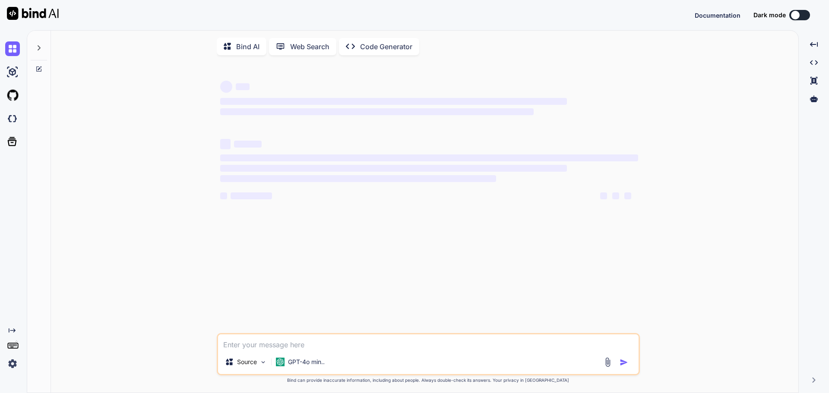
type textarea "x"
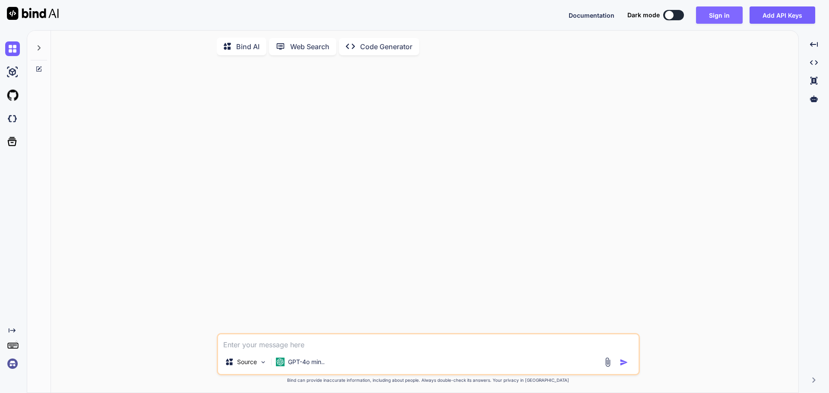
click at [725, 16] on button "Sign in" at bounding box center [719, 14] width 47 height 17
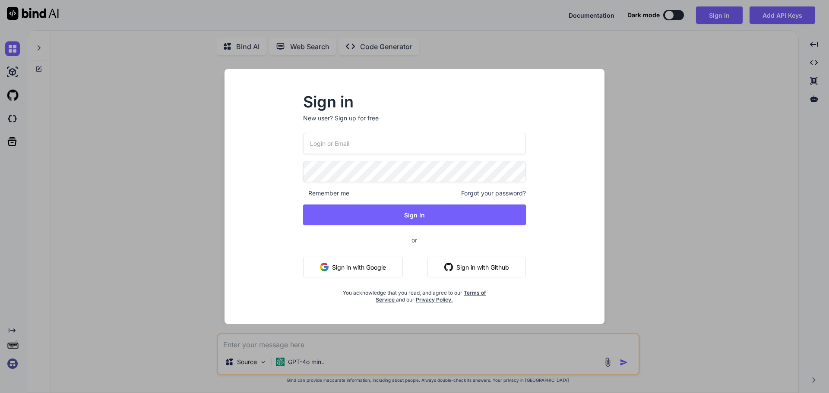
click at [359, 258] on button "Sign in with Google" at bounding box center [353, 267] width 100 height 21
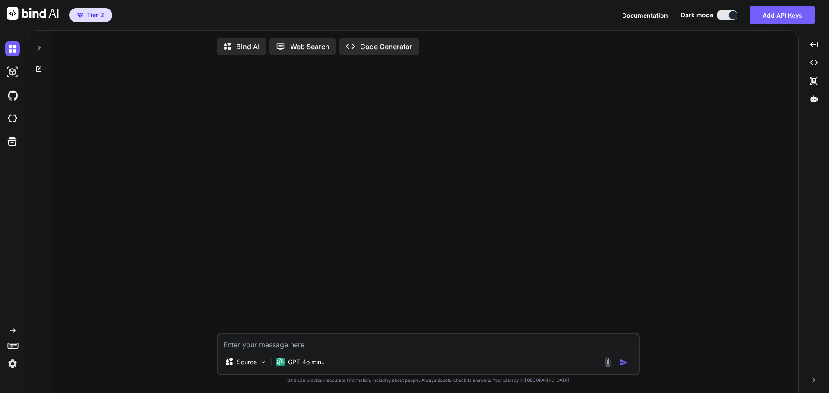
click at [37, 46] on icon at bounding box center [38, 47] width 7 height 7
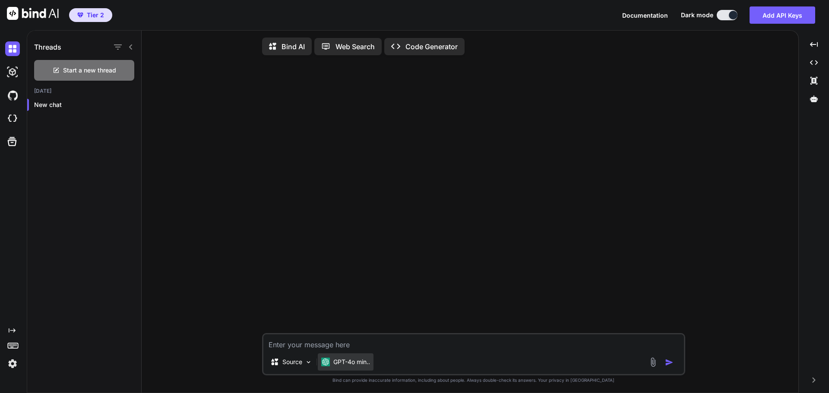
click at [339, 360] on p "GPT-4o min.." at bounding box center [351, 362] width 37 height 9
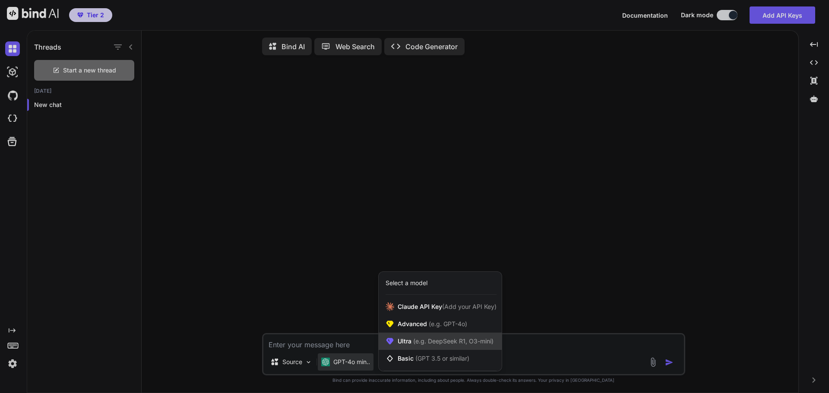
click at [425, 341] on span "(e.g. DeepSeek R1, O3-mini)" at bounding box center [452, 340] width 82 height 7
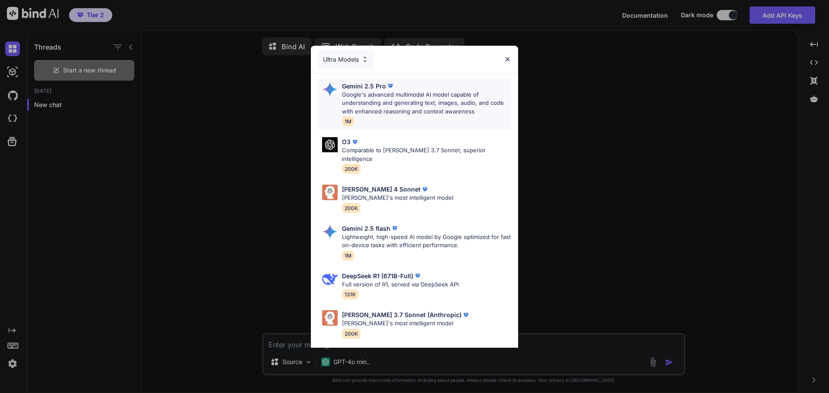
click at [382, 93] on p "Google's advanced multimodal AI model capable of understanding and generating t…" at bounding box center [426, 103] width 169 height 25
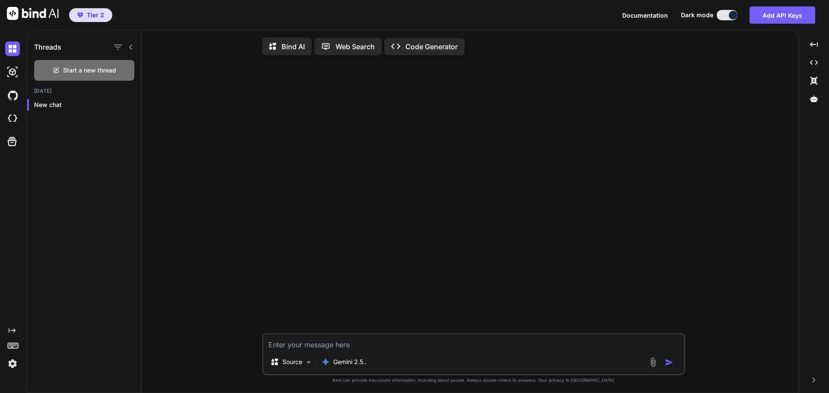
click at [324, 346] on textarea at bounding box center [473, 342] width 420 height 16
type textarea "k"
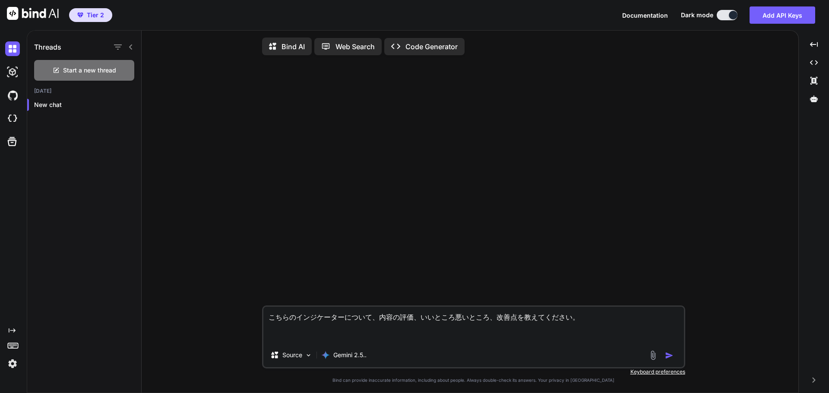
paste textarea "//+------------------------------------------------------------------+ //| Lore…"
type textarea "loremipsumdolor、sitam、consectetu、adipiscinge。 //+------------------------------…"
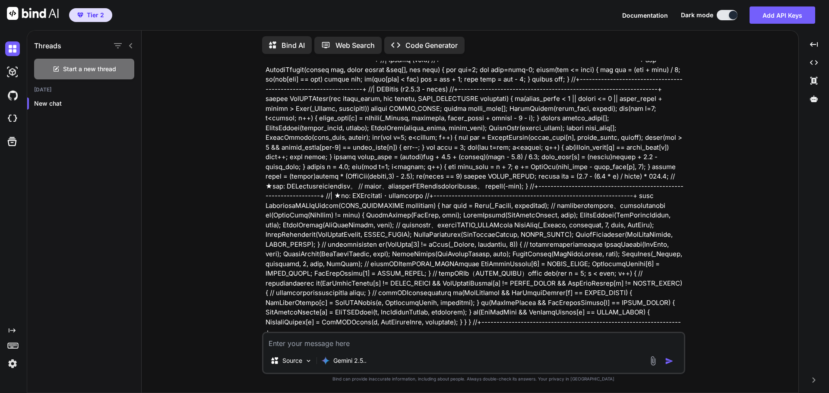
scroll to position [1287, 0]
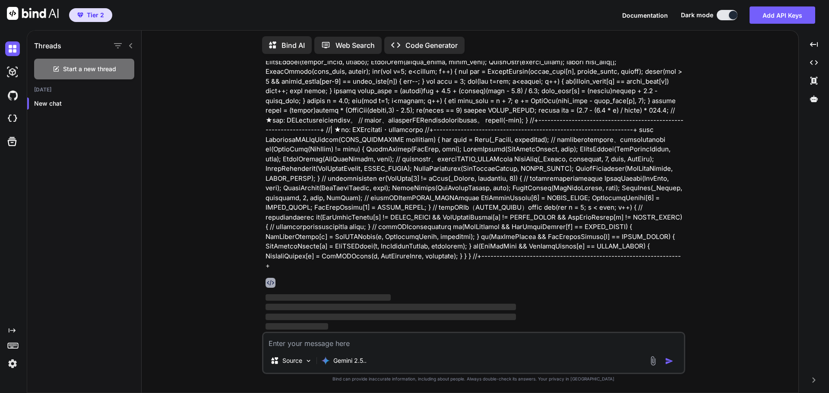
click at [272, 284] on img at bounding box center [270, 283] width 10 height 10
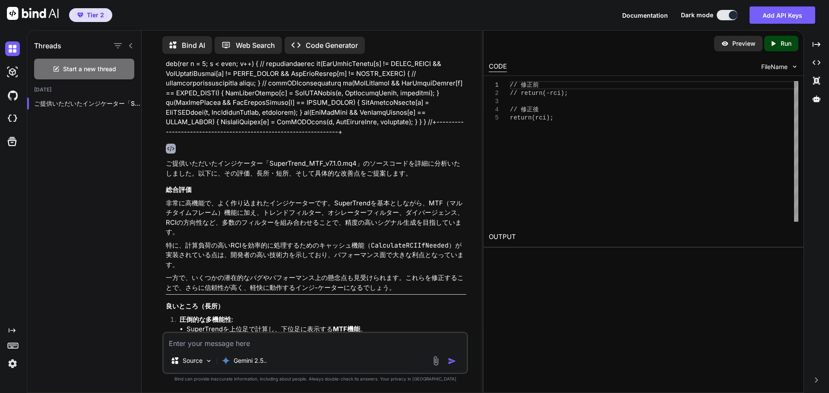
scroll to position [2020, 0]
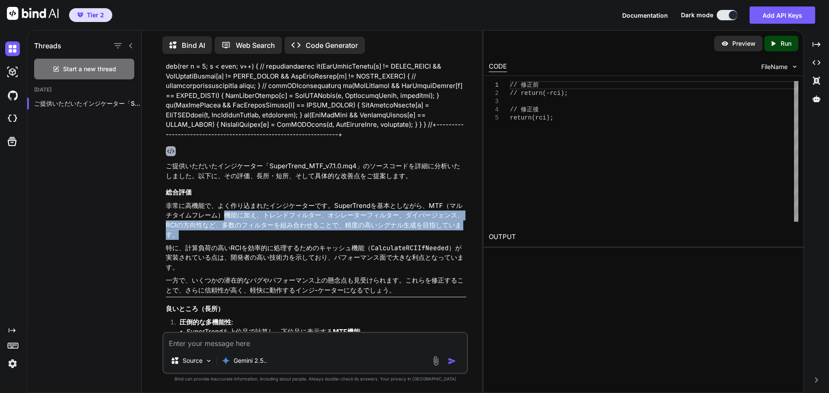
drag, startPoint x: 237, startPoint y: 221, endPoint x: 289, endPoint y: 240, distance: 55.2
click at [280, 239] on p "非常に高機能で、よく作り込まれたインジケーターです。SuperTrendを基本としながら、MTF（マルチタイムフレーム）機能に加え、トレンドフィルター、オシレ…" at bounding box center [316, 220] width 300 height 39
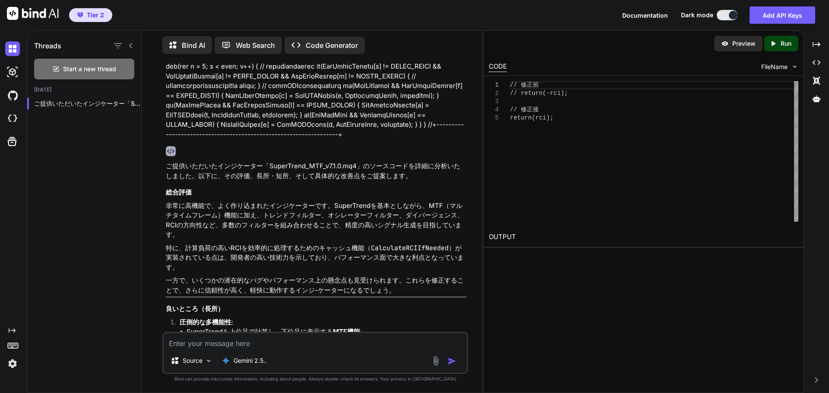
click at [306, 245] on p "特に、計算負荷の高いRCIを効率的に処理するためのキャッシュ機能（ CalculateRCIIfNeeded ）が実装されている点は、開発者の高い技術力を示し…" at bounding box center [316, 257] width 300 height 29
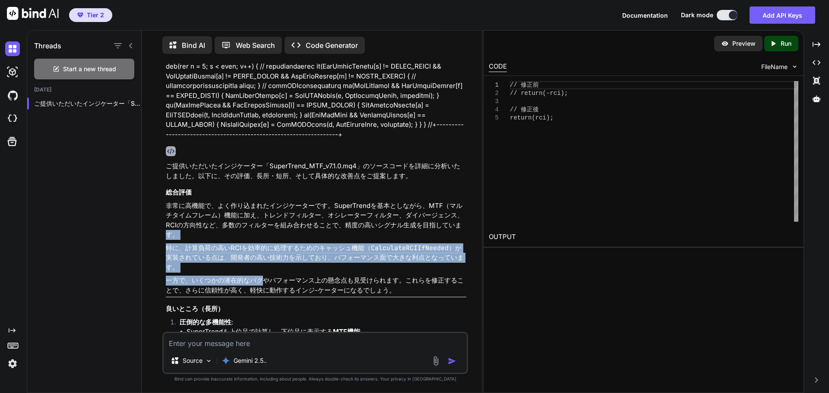
drag, startPoint x: 161, startPoint y: 234, endPoint x: 263, endPoint y: 289, distance: 115.9
click at [265, 284] on div "You ご提供いただいたインジケーター「SuperTrend_MTF_v7.1.0.mq4」のソースコードを詳細に分析いたしました。以下に、その評価、長所・短…" at bounding box center [314, 227] width 333 height 332
click at [236, 259] on p "特に、計算負荷の高いRCIを効率的に処理するためのキャッシュ機能（ CalculateRCIIfNeeded ）が実装されている点は、開発者の高い技術力を示し…" at bounding box center [316, 257] width 300 height 29
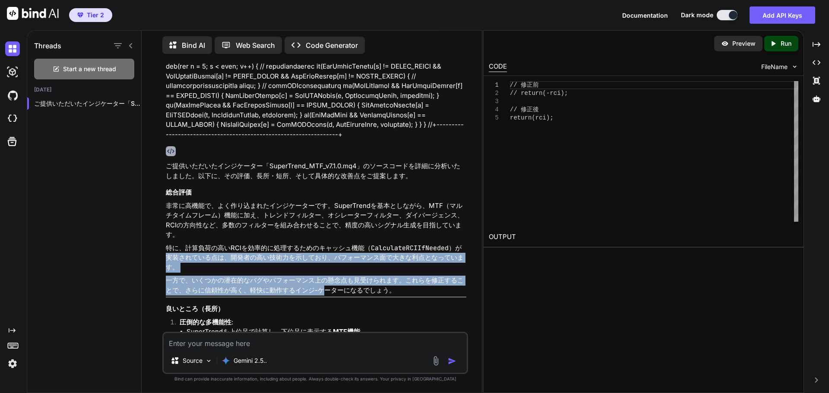
drag, startPoint x: 167, startPoint y: 256, endPoint x: 321, endPoint y: 287, distance: 156.3
click at [247, 265] on p "特に、計算負荷の高いRCIを効率的に処理するためのキャッシュ機能（ CalculateRCIIfNeeded ）が実装されている点は、開発者の高い技術力を示し…" at bounding box center [316, 257] width 300 height 29
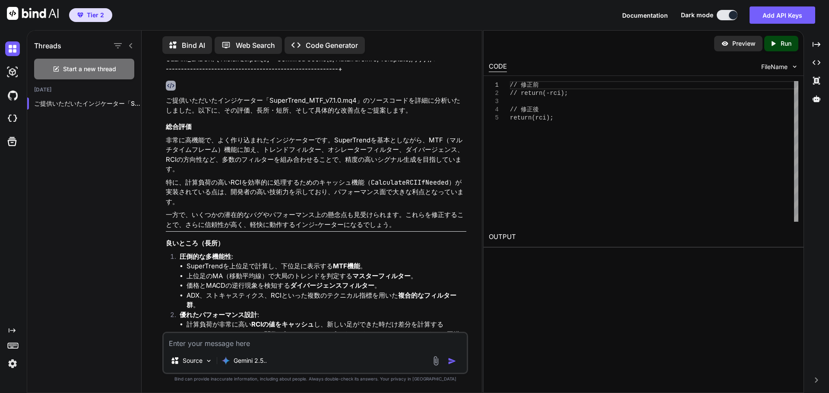
scroll to position [2107, 0]
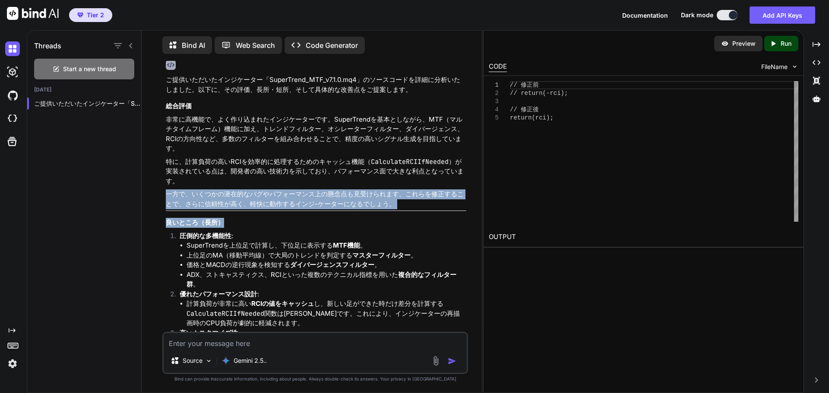
drag, startPoint x: 171, startPoint y: 199, endPoint x: 249, endPoint y: 227, distance: 82.7
click at [249, 224] on div "You ご提供いただいたインジケーター「SuperTrend_MTF_v7.1.0.mq4」のソースコードを詳細に分析いたしました。以下に、その評価、長所・短…" at bounding box center [314, 227] width 333 height 332
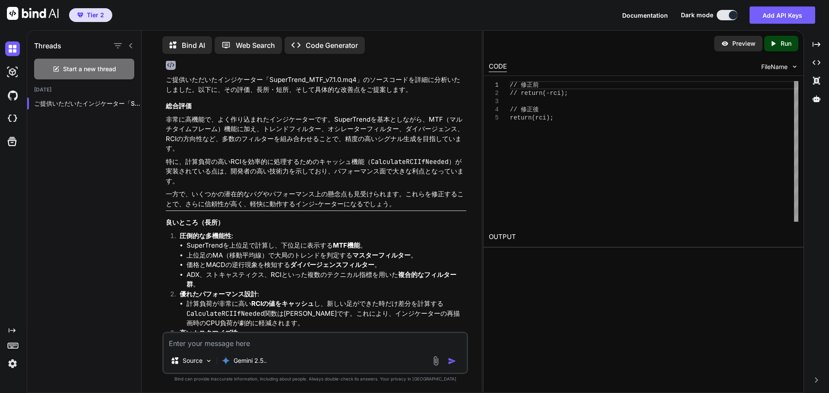
click at [240, 253] on li "上位足のMA（移動平均線）で大局のトレンドを判定する マスターフィルター 。" at bounding box center [326, 256] width 280 height 10
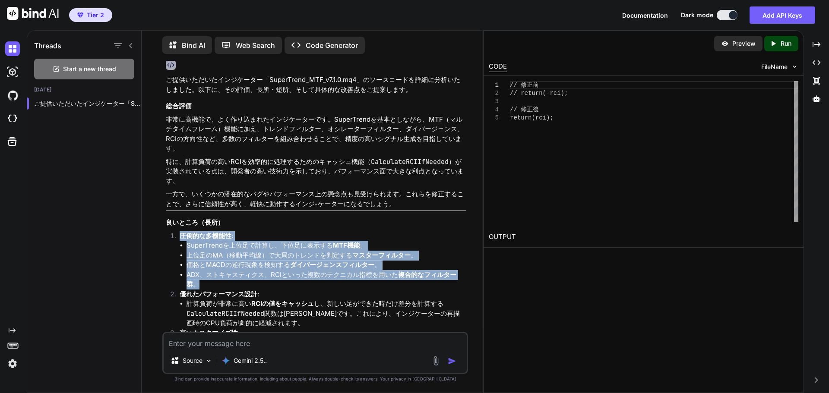
drag, startPoint x: 166, startPoint y: 231, endPoint x: 288, endPoint y: 281, distance: 131.3
click at [288, 281] on ol "圧倒的な多機能性 : SuperTrendを上位足で計算し、下位足に表示する MTF機能 。 上位足のMA（移動平均線）で大局のトレンドを判定する マスターフ…" at bounding box center [316, 318] width 300 height 175
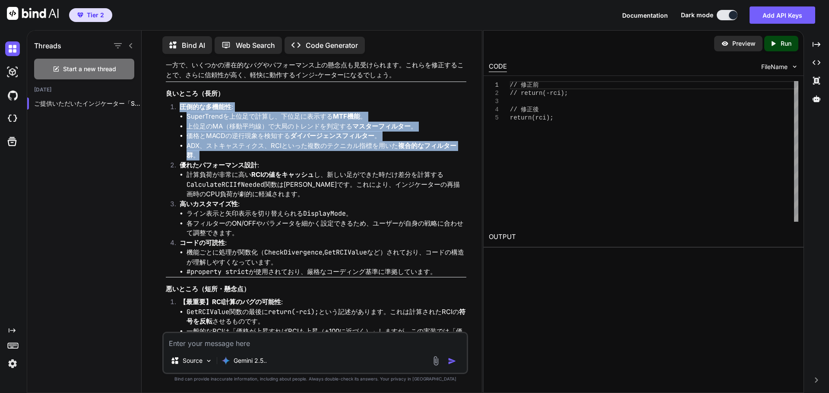
scroll to position [2236, 0]
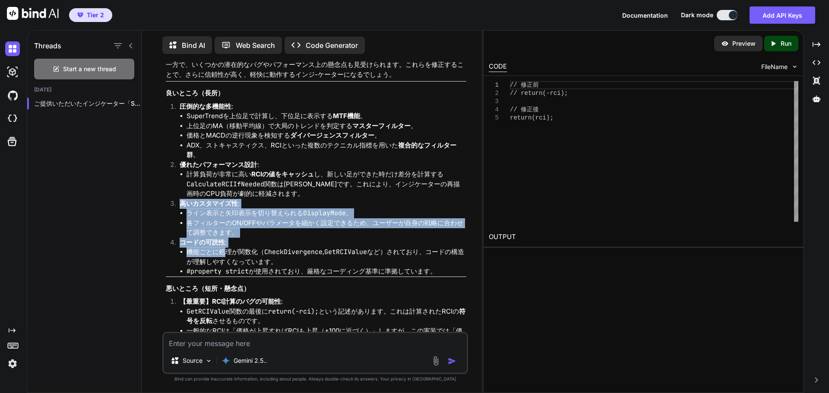
drag, startPoint x: 194, startPoint y: 223, endPoint x: 225, endPoint y: 248, distance: 39.6
click at [225, 248] on ol "圧倒的な多機能性 : SuperTrendを上位足で計算し、下位足に表示する MTF機能 。 上位足のMA（移動平均線）で大局のトレンドを判定する マスターフ…" at bounding box center [316, 189] width 300 height 175
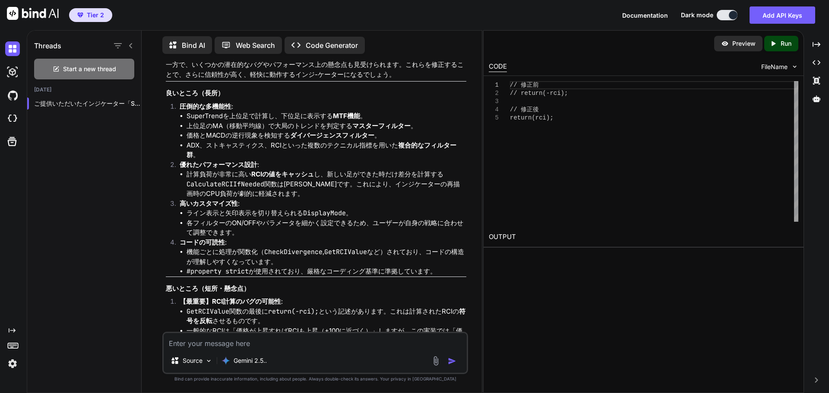
click at [234, 252] on li "機能ごとに処理が関数化（ CheckDivergence , GetRCIValue など）されており、コードの構造が理解しやすくなっています。" at bounding box center [326, 256] width 280 height 19
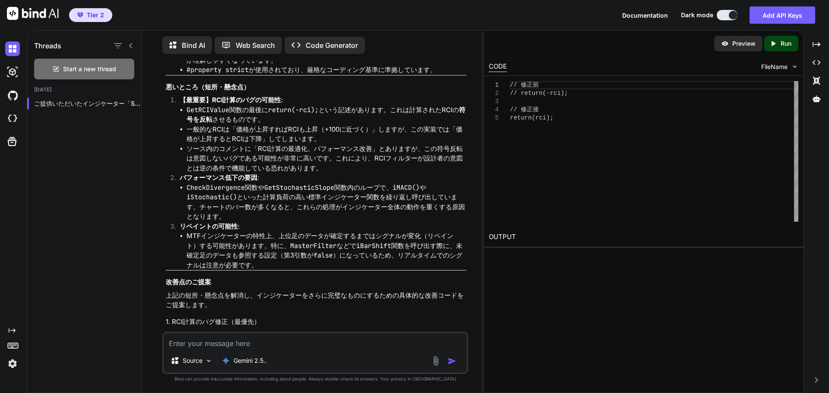
scroll to position [2452, 0]
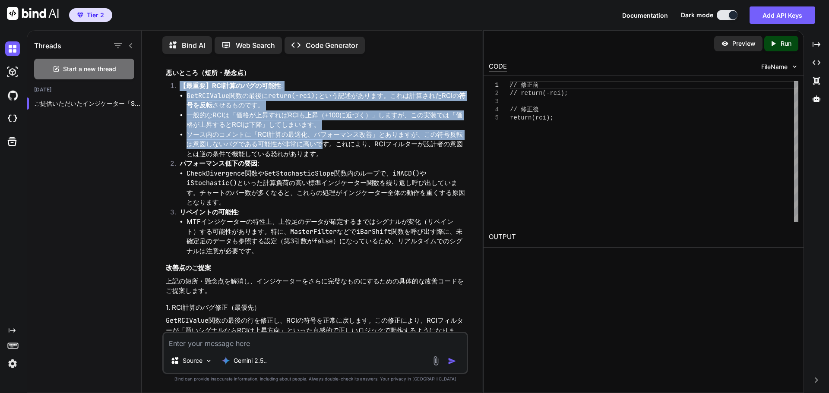
drag, startPoint x: 171, startPoint y: 81, endPoint x: 325, endPoint y: 147, distance: 167.1
click at [325, 147] on li "【最重要】RCI計算のバグの可能性 : GetRCIValue 関数の最後に return(-rci); という記述があります。これは計算されたRCIの 符号…" at bounding box center [319, 120] width 293 height 78
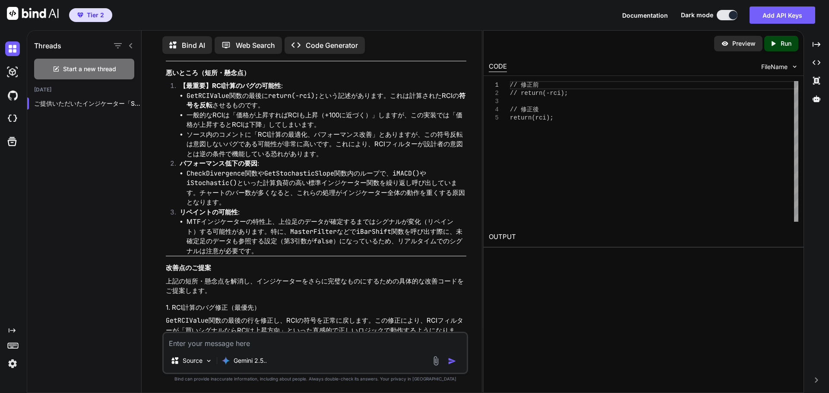
click at [288, 187] on li "CheckDivergence 関数や GetStochasticSlope 関数内のループで、 iMACD() や iStochastic() といった計算…" at bounding box center [326, 188] width 280 height 39
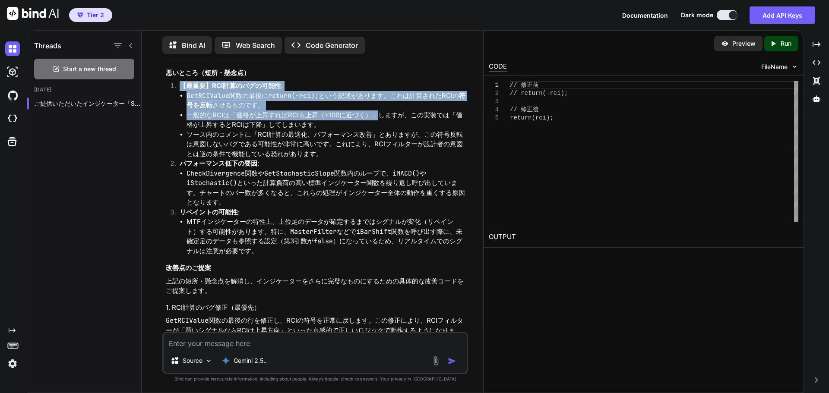
drag, startPoint x: 180, startPoint y: 93, endPoint x: 372, endPoint y: 111, distance: 192.4
click at [372, 111] on li "【最重要】RCI計算のバグの可能性 : GetRCIValue 関数の最後に return(-rci); という記述があります。これは計算されたRCIの 符号…" at bounding box center [319, 120] width 293 height 78
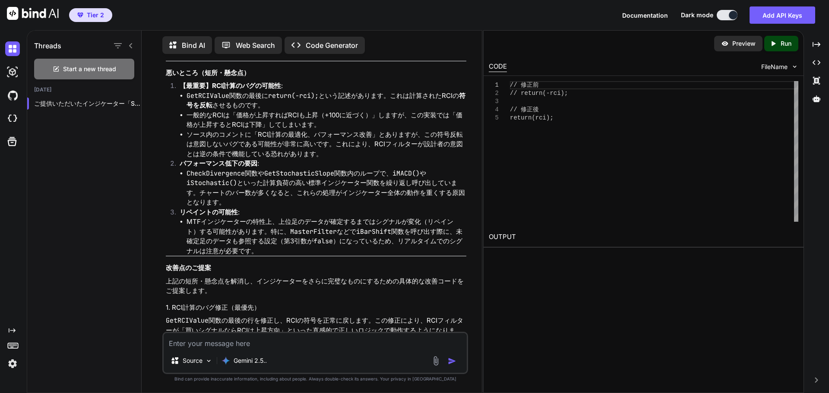
click at [307, 136] on li "ソース内のコメントに「RCI計算の最適化、パフォーマンス改善」とありますが、この符号反転は意図しないバグである可能性が非常に高いです。これにより、RCIフィル…" at bounding box center [326, 144] width 280 height 29
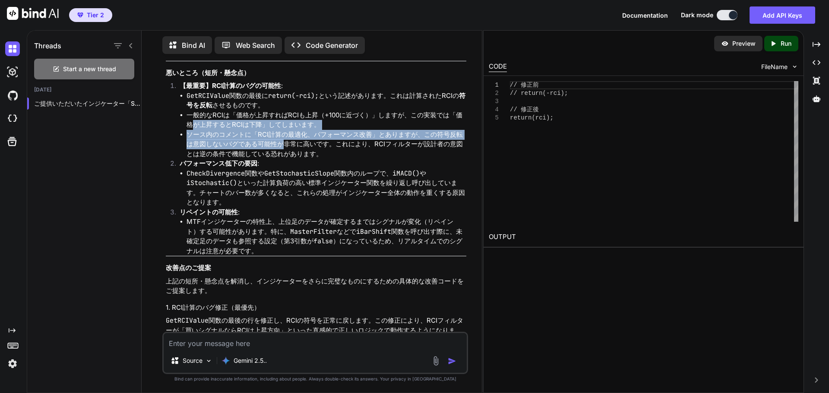
drag, startPoint x: 188, startPoint y: 125, endPoint x: 283, endPoint y: 142, distance: 96.2
click at [283, 142] on ul "GetRCIValue 関数の最後に return(-rci); という記述があります。これは計算されたRCIの 符号を反転 させるものです。 一般的なRCI…" at bounding box center [323, 125] width 287 height 68
click at [186, 138] on li "ソース内のコメントに「RCI計算の最適化、パフォーマンス改善」とありますが、この符号反転は意図しないバグである可能性が非常に高いです。これにより、RCIフィル…" at bounding box center [326, 144] width 280 height 29
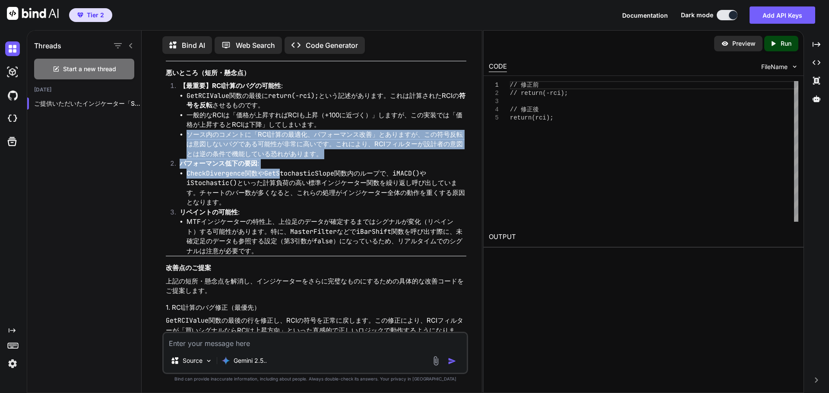
drag, startPoint x: 188, startPoint y: 132, endPoint x: 280, endPoint y: 177, distance: 102.1
click at [280, 177] on ol "【最重要】RCI計算のバグの可能性 : GetRCIValue 関数の最後に return(-rci); という記述があります。これは計算されたRCIの 符号…" at bounding box center [316, 168] width 300 height 175
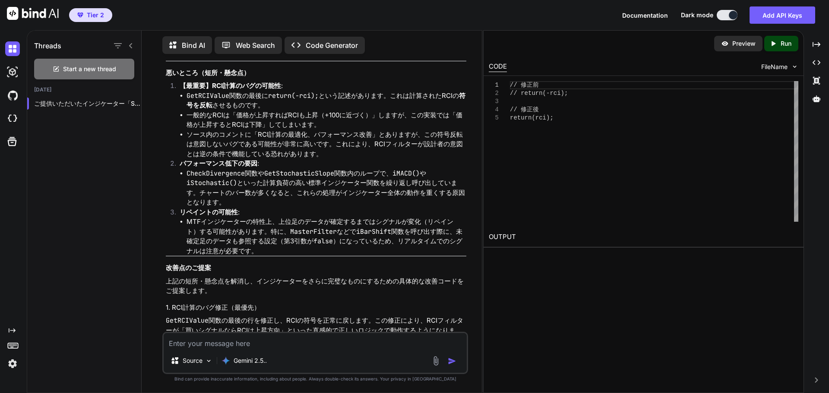
click at [267, 213] on p "リペイントの可能性 :" at bounding box center [323, 213] width 287 height 10
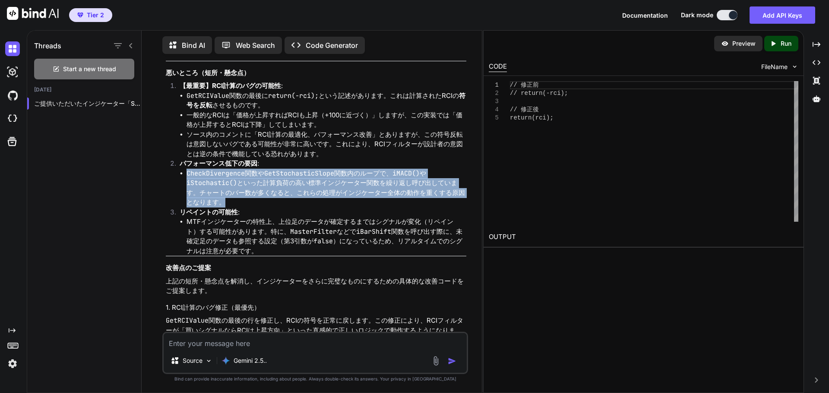
drag, startPoint x: 186, startPoint y: 173, endPoint x: 422, endPoint y: 202, distance: 237.7
click at [422, 202] on ul "CheckDivergence 関数や GetStochasticSlope 関数内のループで、 iMACD() や iStochastic() といった計算…" at bounding box center [323, 188] width 287 height 39
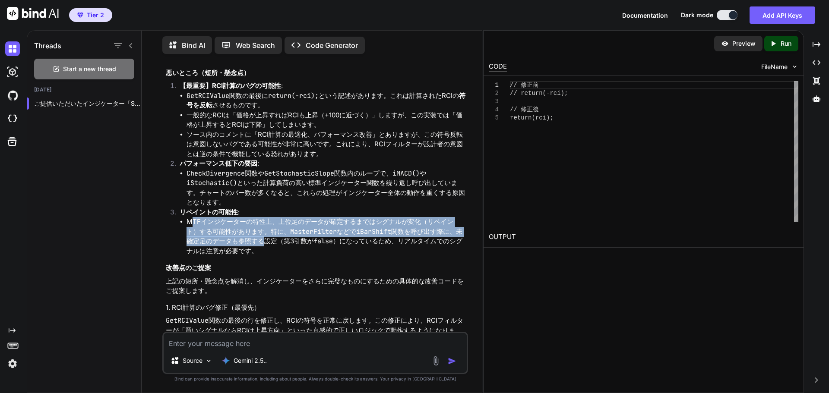
drag, startPoint x: 193, startPoint y: 223, endPoint x: 255, endPoint y: 249, distance: 66.8
click at [252, 247] on li "MTFインジケーターの特性上、上位足のデータが確定するまではシグナルが変化（リペイント）する可能性があります。特に、 MasterFilter などで iBa…" at bounding box center [326, 236] width 280 height 39
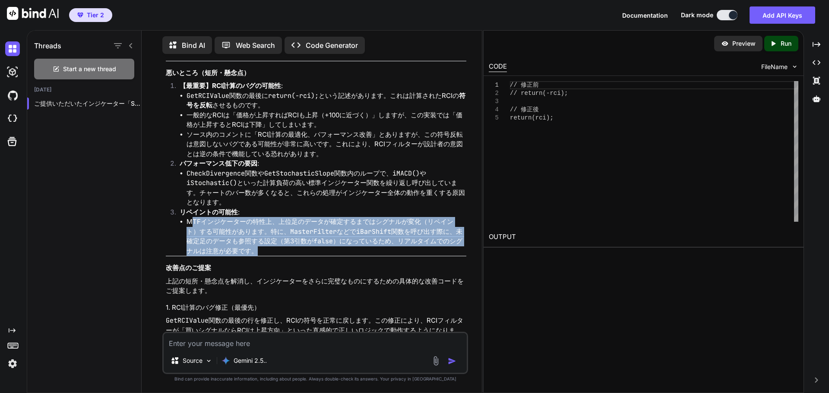
click at [282, 248] on li "MTFインジケーターの特性上、上位足のデータが確定するまではシグナルが変化（リペイント）する可能性があります。特に、 MasterFilter などで iBa…" at bounding box center [326, 236] width 280 height 39
click at [262, 247] on li "MTFインジケーターの特性上、上位足のデータが確定するまではシグナルが変化（リペイント）する可能性があります。特に、 MasterFilter などで iBa…" at bounding box center [326, 236] width 280 height 39
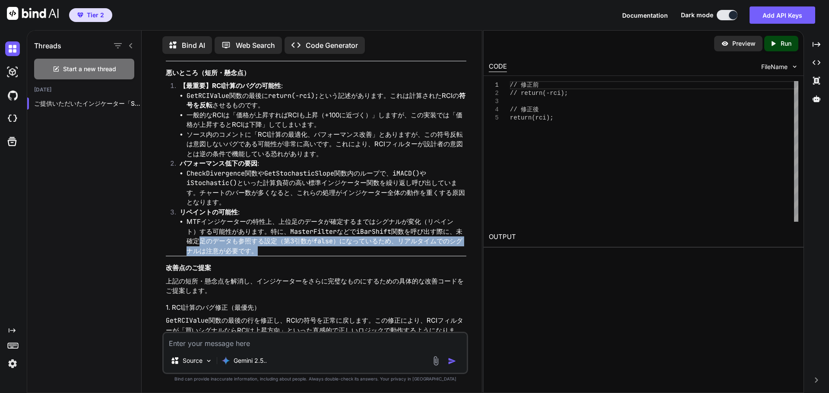
drag, startPoint x: 187, startPoint y: 242, endPoint x: 268, endPoint y: 261, distance: 83.3
click at [285, 255] on li "MTFインジケーターの特性上、上位足のデータが確定するまではシグナルが変化（リペイント）する可能性があります。特に、 MasterFilter などで iBa…" at bounding box center [326, 236] width 280 height 39
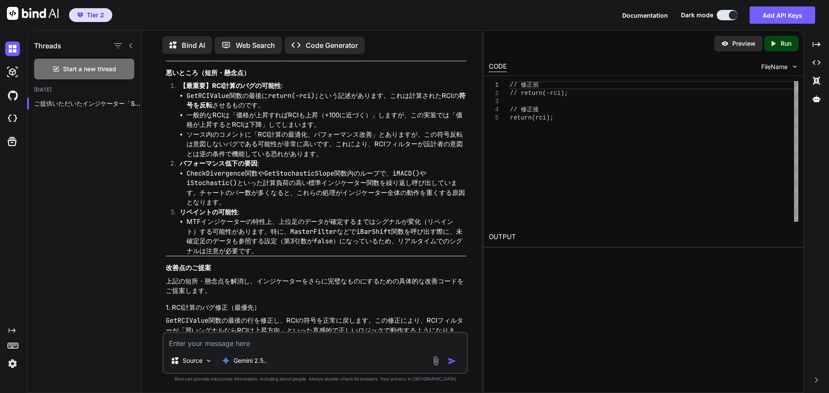
click at [236, 284] on p "上記の短所・懸念点を解消し、インジケーターをさらに完璧なものにするための具体的な改善コードをご提案します。" at bounding box center [316, 286] width 300 height 19
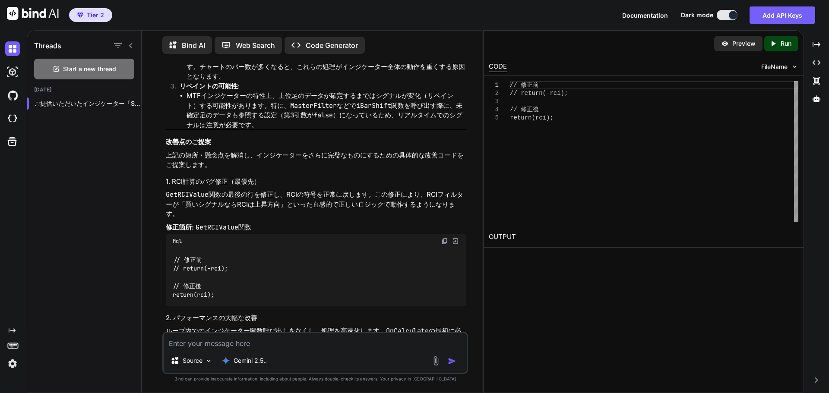
scroll to position [2581, 0]
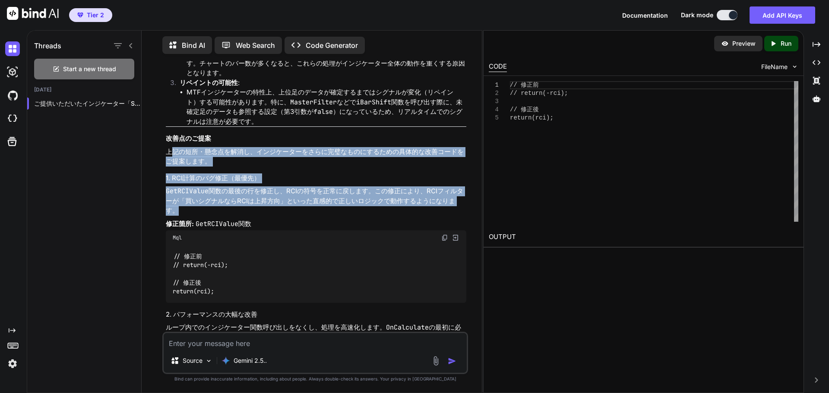
drag, startPoint x: 187, startPoint y: 161, endPoint x: 271, endPoint y: 218, distance: 101.0
click at [271, 218] on div "ご提供いただいたインジケーター「SuperTrend_MTF_v7.1.0.mq4」のソースコードを詳細に分析いたしました。以下に、その評価、長所・短所、そし…" at bounding box center [316, 366] width 300 height 1533
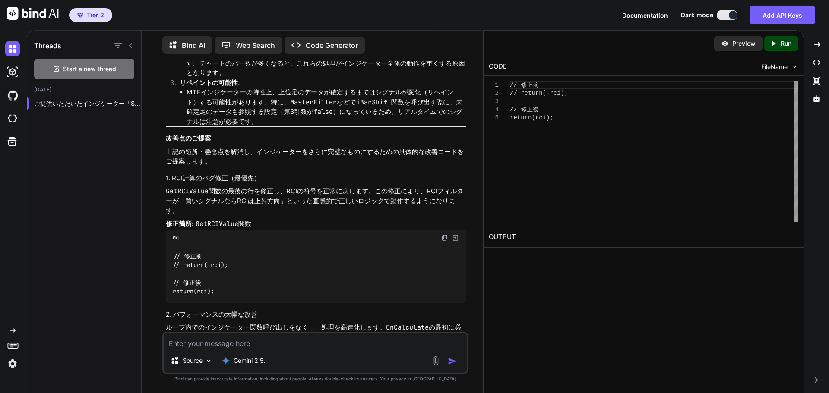
click at [282, 258] on div "// 修正前 // return(-rci); // 修正後 return(rci);" at bounding box center [316, 274] width 300 height 58
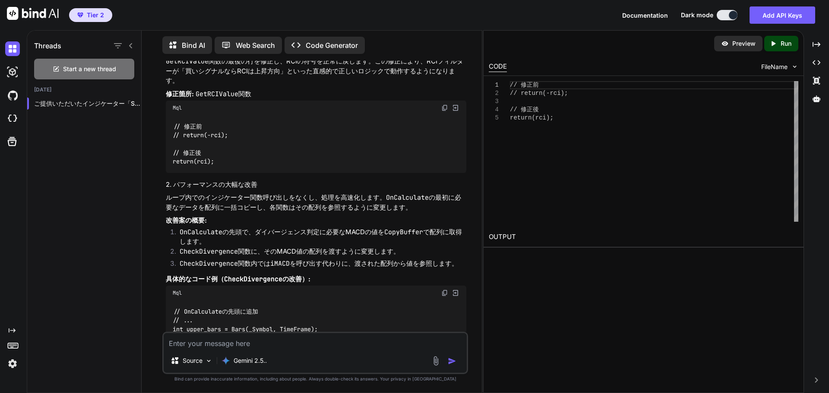
scroll to position [2797, 0]
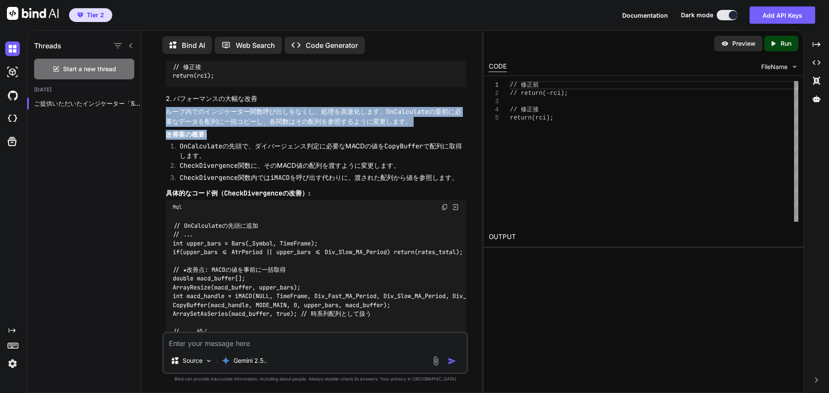
drag, startPoint x: 163, startPoint y: 110, endPoint x: 251, endPoint y: 136, distance: 91.6
click at [251, 136] on div "You ご提供いただいたインジケーター「SuperTrend_MTF_v7.1.0.mq4」のソースコードを詳細に分析いたしました。以下に、その評価、長所・短…" at bounding box center [315, 227] width 306 height 332
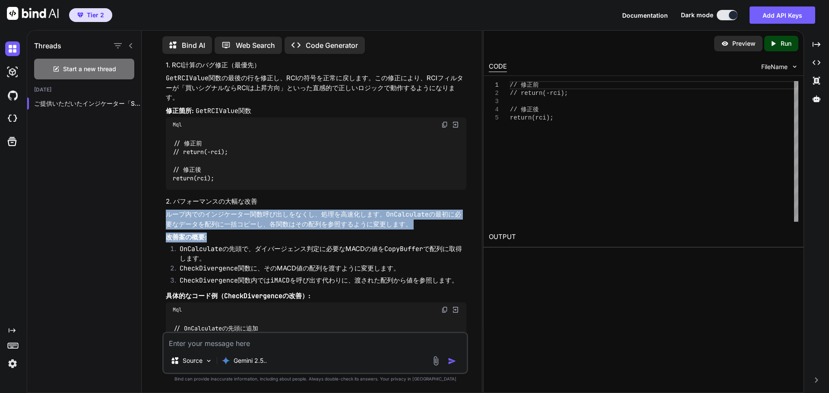
scroll to position [2624, 0]
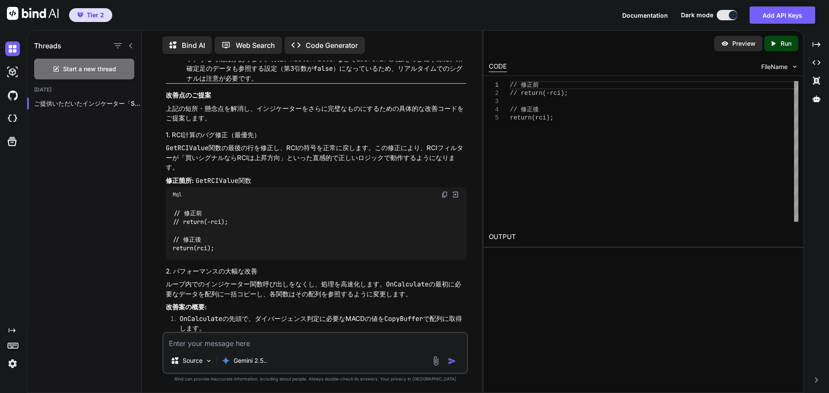
click at [287, 147] on p "GetRCIValue 関数の最後の行を修正し、RCIの符号を正常に戻します。この修正により、RCIフィルターが「買いシグナルならRCIは上昇方向」といった直…" at bounding box center [316, 157] width 300 height 29
click at [276, 199] on div "Mql" at bounding box center [316, 194] width 300 height 15
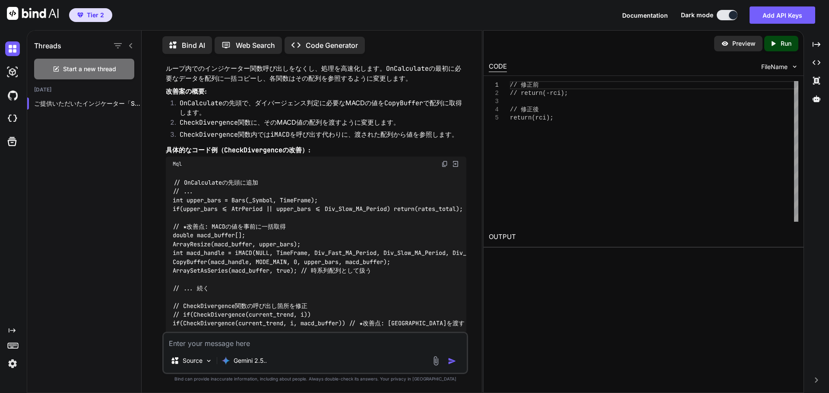
scroll to position [0, 0]
click at [691, 159] on div "// 修正前 // return(-rci); // 修正後 return(rci);" at bounding box center [654, 151] width 288 height 141
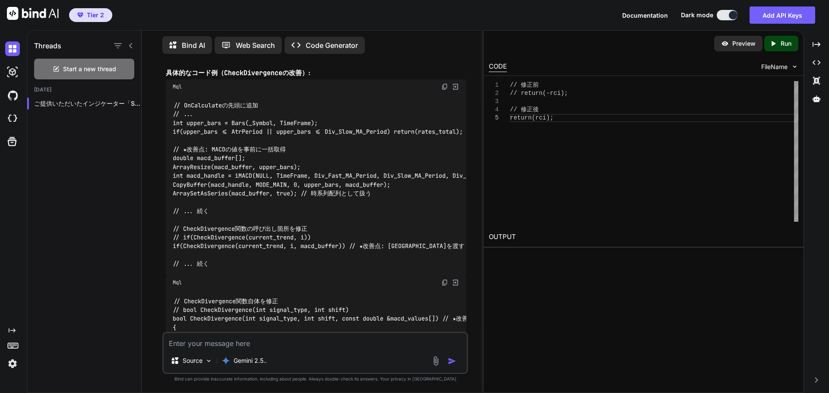
scroll to position [2927, 0]
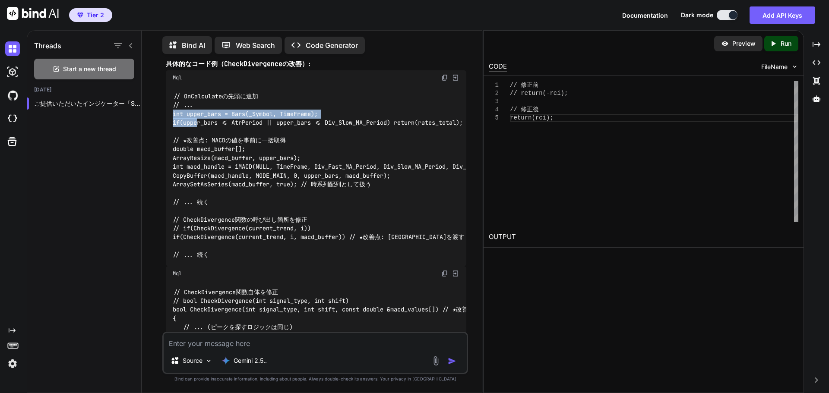
drag, startPoint x: 165, startPoint y: 111, endPoint x: 199, endPoint y: 129, distance: 38.0
click at [198, 128] on div "You ご提供いただいたインジケーター「SuperTrend_MTF_v7.1.0.mq4」のソースコードを詳細に分析いたしました。以下に、その評価、長所・短…" at bounding box center [316, 196] width 304 height 271
click at [235, 140] on code "// OnCalculateの先頭に追加 // ... int upper_bars = Bars(_Symbol, TimeFrame); if(upper…" at bounding box center [375, 175] width 404 height 167
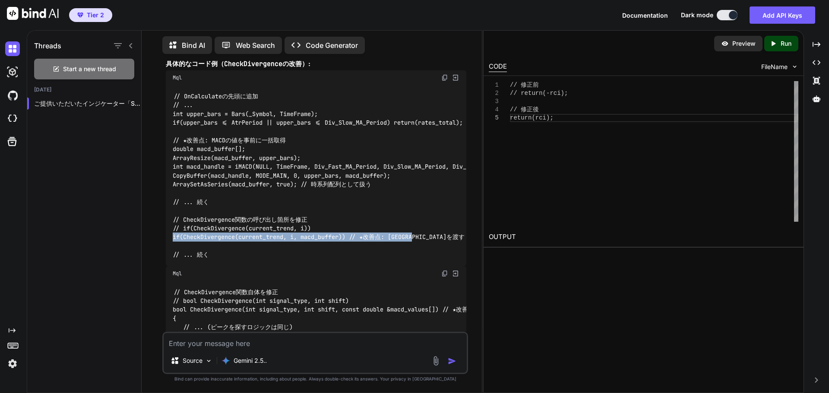
drag, startPoint x: 168, startPoint y: 238, endPoint x: 440, endPoint y: 238, distance: 271.9
click at [440, 238] on div "// OnCalculateの先頭に追加 // ... int upper_bars = Bars(_Symbol, TimeFrame); if(upper…" at bounding box center [316, 175] width 300 height 181
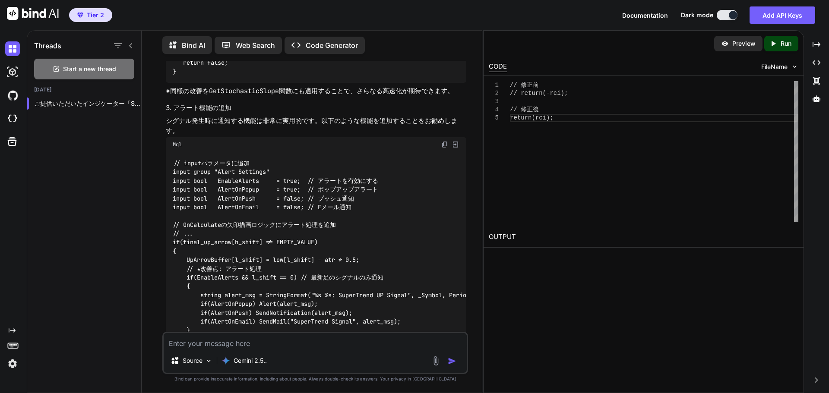
scroll to position [3401, 0]
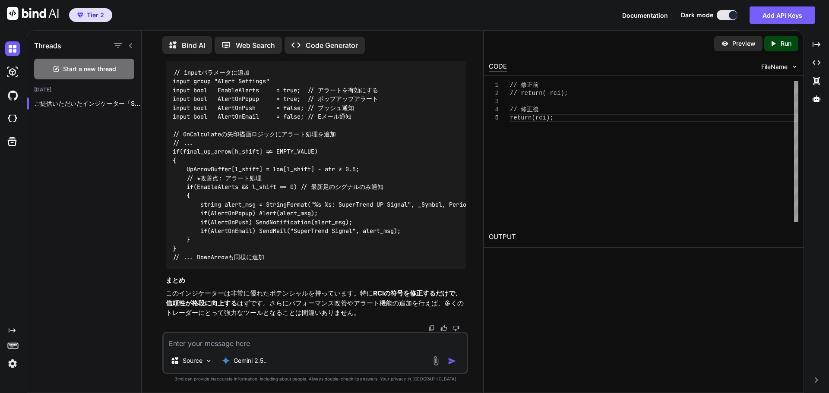
click at [271, 349] on div "Source Gemini 2.5.." at bounding box center [315, 353] width 306 height 42
click at [276, 347] on textarea at bounding box center [315, 341] width 303 height 16
type textarea "j"
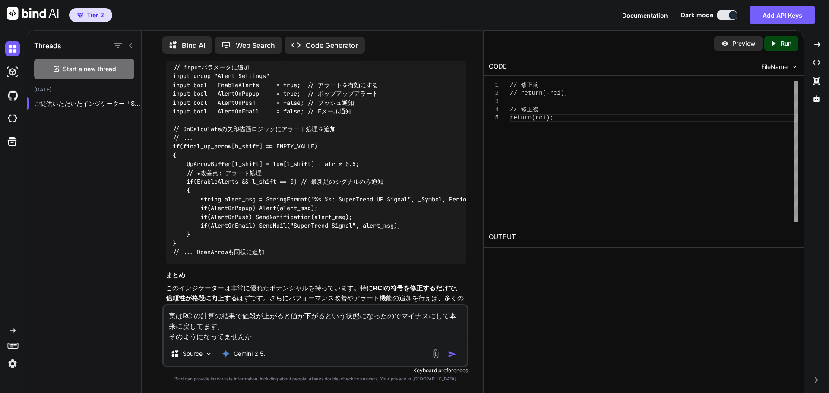
type textarea "実はRCIの計算の結果で値段が上がると値が下がるという状態になったのでマイナスにして本来に戻してます。 そのようになってませんか？"
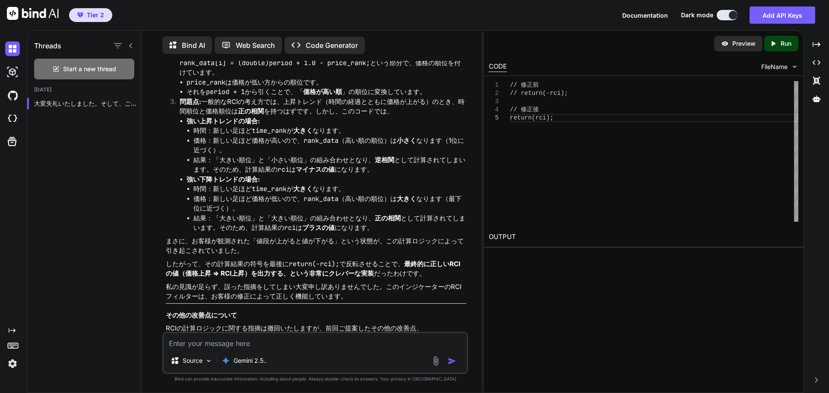
scroll to position [3891, 0]
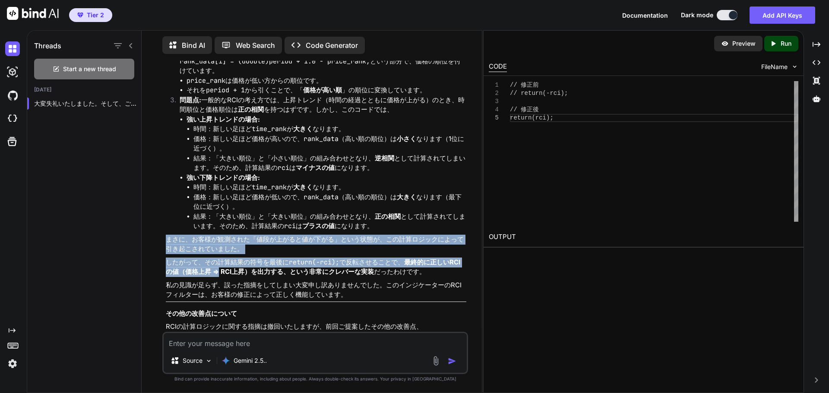
drag, startPoint x: 167, startPoint y: 255, endPoint x: 218, endPoint y: 286, distance: 59.3
click at [218, 286] on div "You ご提供いただいたインジケーター「SuperTrend_MTF_v7.1.0.mq4」のソースコードを詳細に分析いたしました。以下に、その評価、長所・短…" at bounding box center [315, 227] width 306 height 332
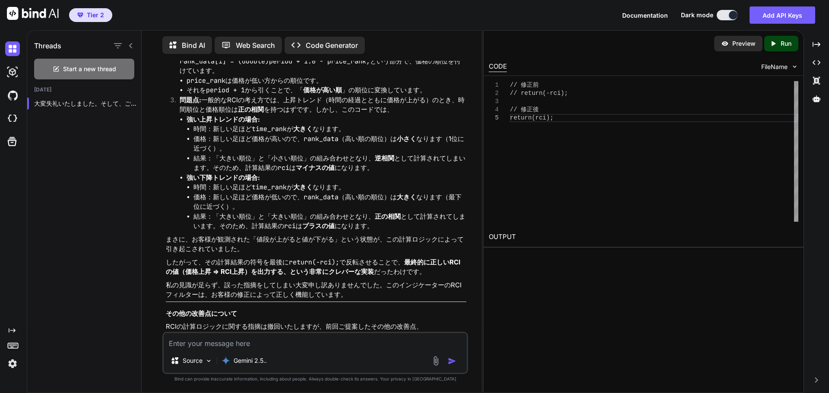
click at [207, 300] on p "私の見識が足らず、誤った指摘をしてしまい大変申し訳ありませんでした。このインジケーターのRCIフィルターは、お客様の修正によって正しく機能しています。" at bounding box center [316, 290] width 300 height 19
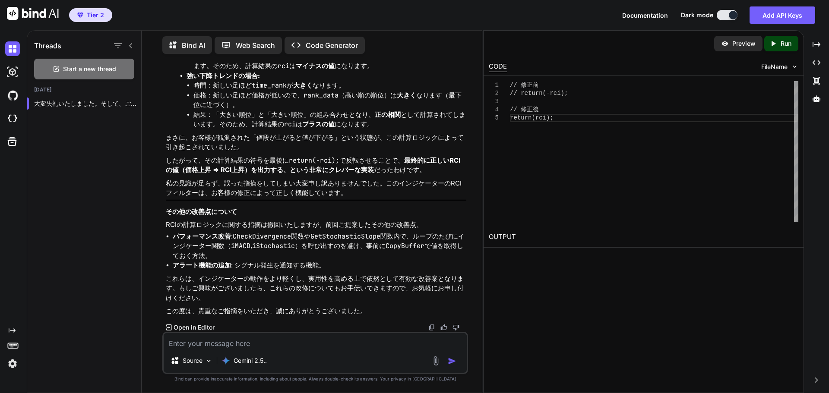
scroll to position [4007, 0]
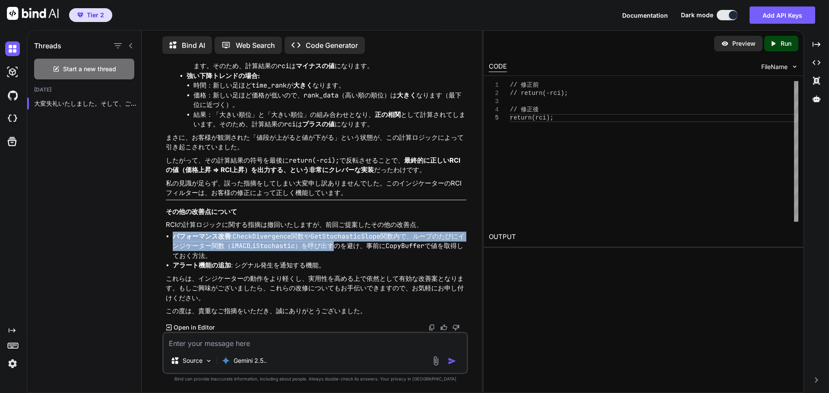
drag, startPoint x: 171, startPoint y: 238, endPoint x: 333, endPoint y: 249, distance: 162.2
click at [333, 249] on ul "パフォーマンス改善 : CheckDivergence 関数や GetStochasticSlope 関数内で、ループのたびにインジケーター関数（ iMACD…" at bounding box center [316, 251] width 300 height 39
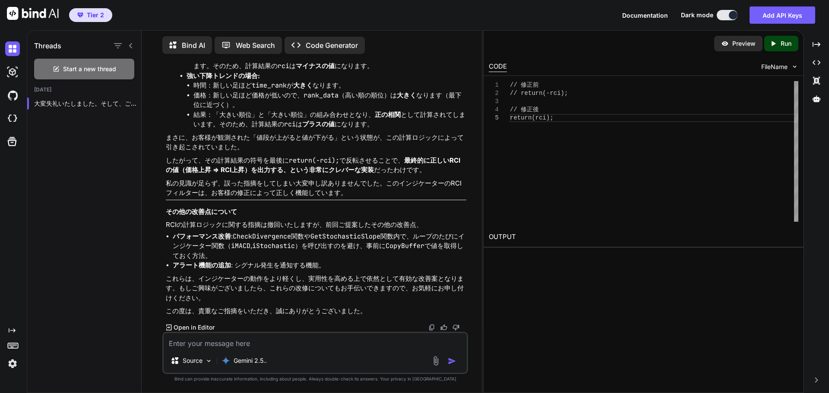
click at [276, 282] on p "これらは、インジケーターの動作をより軽くし、実用性を高める上で依然として有効な改善案となります。もしご興味がございましたら、これらの改修についてもお手伝いでき…" at bounding box center [316, 288] width 300 height 29
